Goal: Transaction & Acquisition: Book appointment/travel/reservation

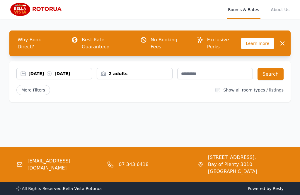
click at [106, 39] on p "Best Rate Guaranteed" at bounding box center [106, 43] width 49 height 14
click at [287, 42] on button "Dismiss" at bounding box center [283, 44] width 12 height 12
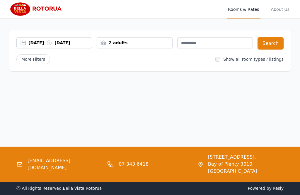
scroll to position [12, 0]
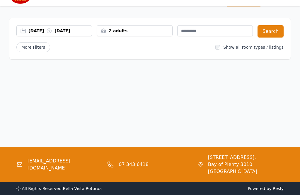
click at [272, 32] on button "Search" at bounding box center [271, 31] width 26 height 12
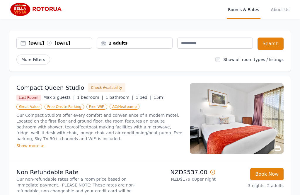
select select "**"
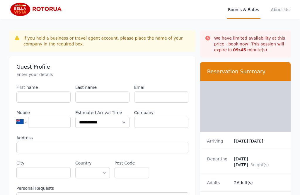
scroll to position [235, 36]
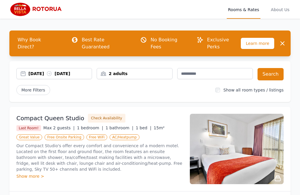
click at [45, 40] on span "Why Book Direct?" at bounding box center [37, 43] width 49 height 19
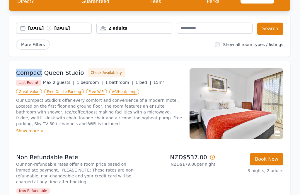
scroll to position [46, 5]
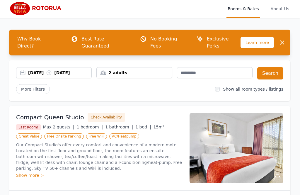
scroll to position [0, 5]
